Goal: Task Accomplishment & Management: Manage account settings

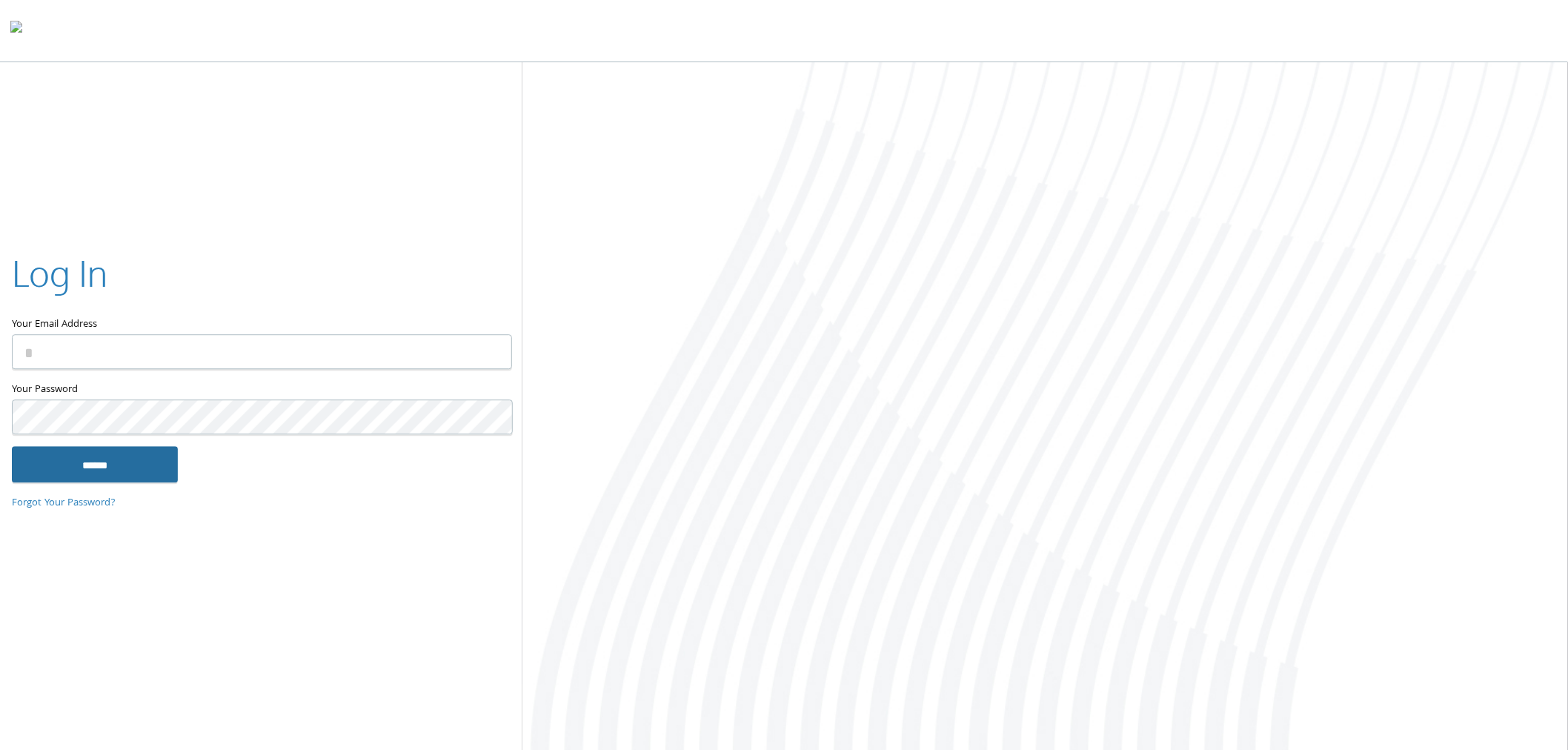
type input "**********"
click at [147, 459] on input "******" at bounding box center [95, 464] width 166 height 35
type input "**********"
click at [133, 471] on input "******" at bounding box center [95, 464] width 166 height 35
